Goal: Navigation & Orientation: Find specific page/section

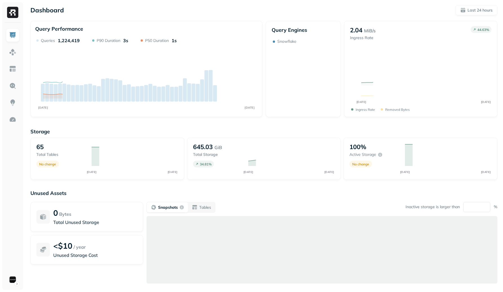
scroll to position [21, 0]
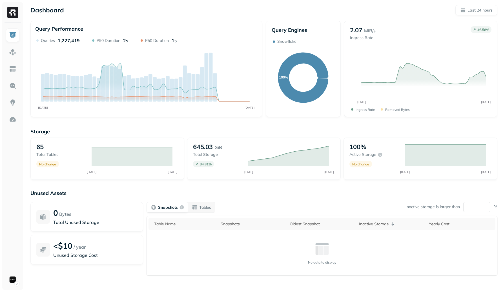
click at [306, 35] on div "Query Engines Snowflake" at bounding box center [302, 35] width 63 height 17
click at [325, 35] on div "Query Engines Snowflake" at bounding box center [302, 35] width 63 height 17
